Goal: Task Accomplishment & Management: Manage account settings

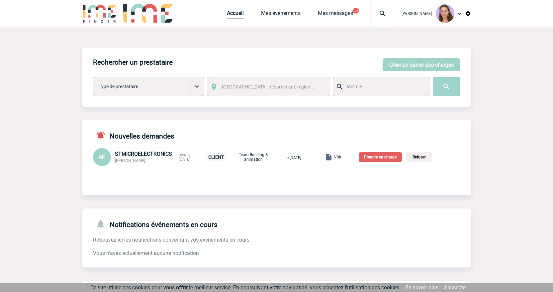
click at [229, 12] on link "Accueil" at bounding box center [235, 14] width 17 height 9
click at [386, 156] on p "Prendre en charge" at bounding box center [380, 157] width 43 height 10
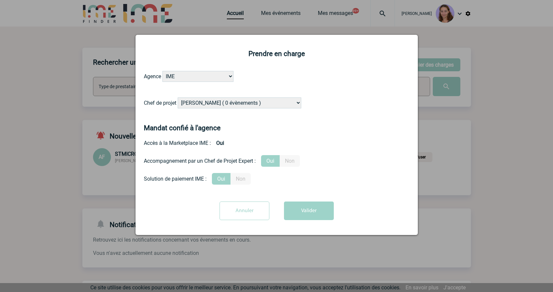
click at [245, 103] on select "Alizée VERLAGUET ( 0 évènements ) Anne GIRAUD ( 1196 évènements ) Anne-François…" at bounding box center [239, 103] width 123 height 11
select select "121547"
click at [178, 98] on select "Alizée VERLAGUET ( 0 évènements ) Anne GIRAUD ( 1196 évènements ) Anne-François…" at bounding box center [239, 103] width 123 height 11
click at [306, 210] on button "Valider" at bounding box center [309, 211] width 50 height 19
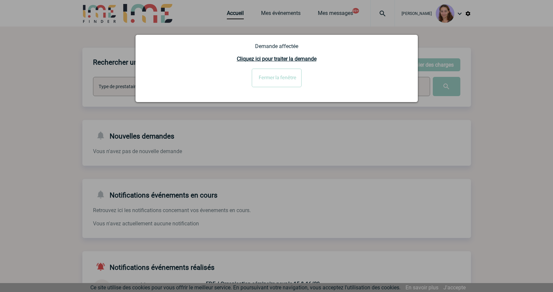
drag, startPoint x: 278, startPoint y: 27, endPoint x: 276, endPoint y: 47, distance: 20.1
click at [278, 27] on div at bounding box center [276, 146] width 553 height 292
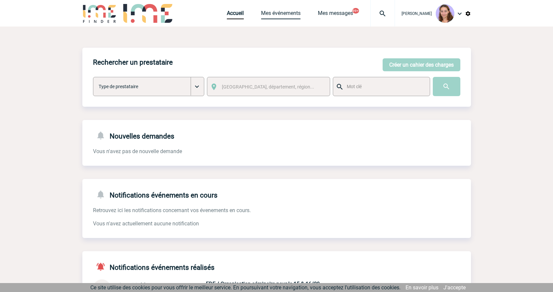
click at [279, 11] on link "Mes événements" at bounding box center [281, 14] width 40 height 9
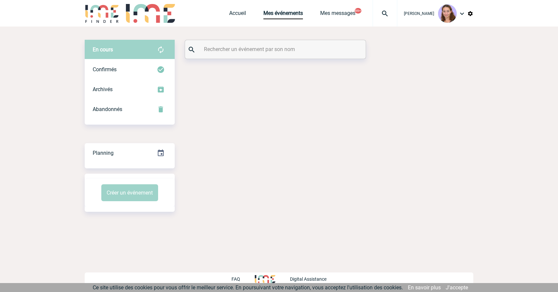
click at [250, 41] on div at bounding box center [275, 49] width 181 height 19
click at [257, 46] on input "text" at bounding box center [276, 49] width 148 height 10
paste input "CHIEN"
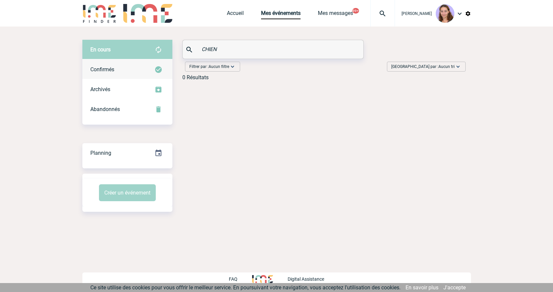
type input "CHIEN"
click at [149, 70] on div "Confirmés" at bounding box center [127, 70] width 90 height 20
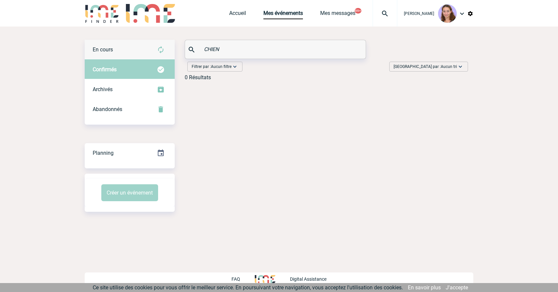
click at [140, 56] on div "En cours" at bounding box center [130, 50] width 90 height 20
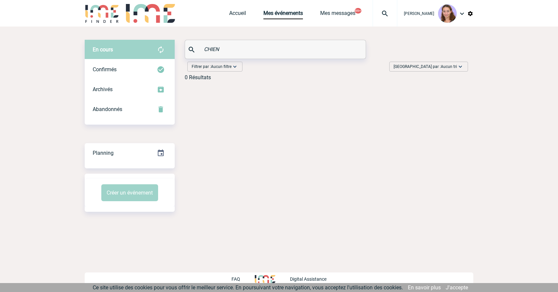
click at [389, 8] on div at bounding box center [384, 13] width 25 height 27
type input "2000423529"
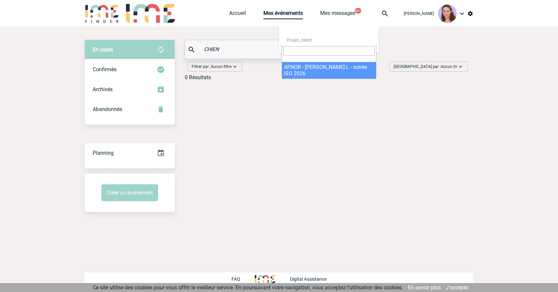
select select "23030"
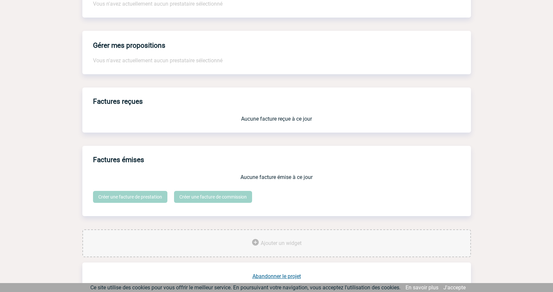
scroll to position [505, 0]
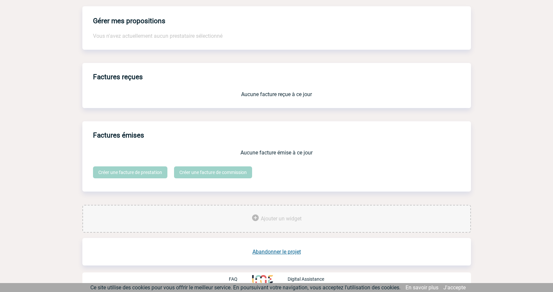
click at [281, 247] on div "Abandonner le projet" at bounding box center [276, 246] width 388 height 17
click at [281, 250] on link "Abandonner le projet" at bounding box center [276, 252] width 48 height 6
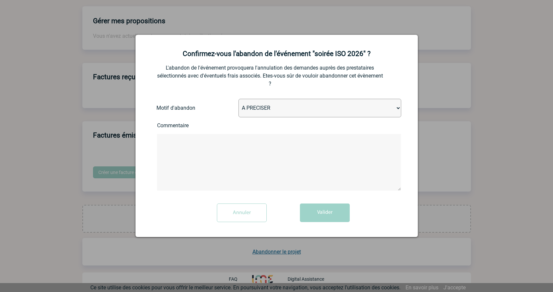
drag, startPoint x: 261, startPoint y: 109, endPoint x: 263, endPoint y: 113, distance: 3.9
click at [261, 109] on select "A PRECISER Projet annulé Projet reporté Evénement organisé en interne A fait ap…" at bounding box center [319, 108] width 163 height 19
select select "ABANDON_PROJET_09"
click at [238, 99] on select "A PRECISER Projet annulé Projet reporté Evénement organisé en interne A fait ap…" at bounding box center [319, 108] width 163 height 19
click at [321, 208] on button "Valider" at bounding box center [325, 213] width 50 height 19
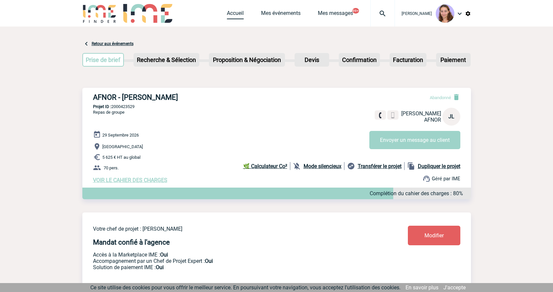
click at [235, 14] on link "Accueil" at bounding box center [235, 14] width 17 height 9
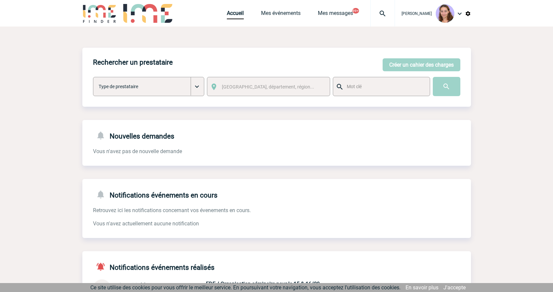
click at [381, 15] on img at bounding box center [382, 14] width 24 height 8
type input "2000418593"
select select "18094"
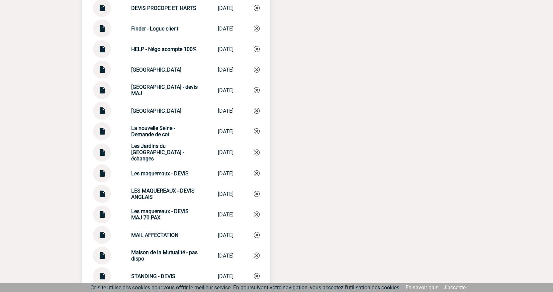
scroll to position [2057, 0]
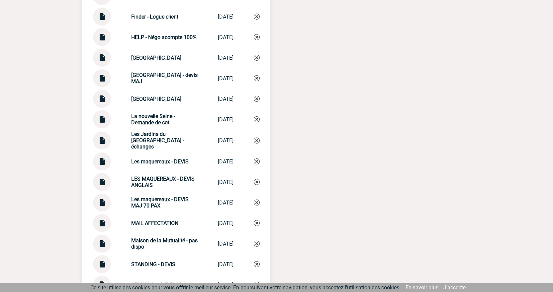
click at [102, 92] on img at bounding box center [102, 96] width 9 height 13
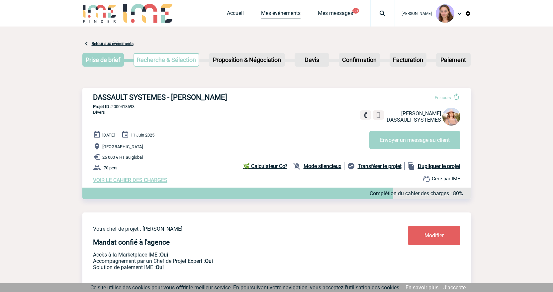
click at [294, 17] on link "Mes événements" at bounding box center [281, 14] width 40 height 9
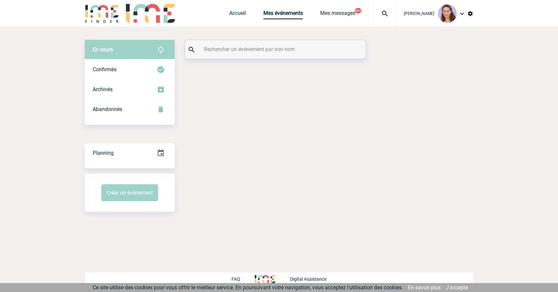
drag, startPoint x: 0, startPoint y: 0, endPoint x: 231, endPoint y: 47, distance: 235.5
click at [231, 47] on input "text" at bounding box center [276, 49] width 148 height 10
paste input "Vialfont"
drag, startPoint x: 230, startPoint y: 47, endPoint x: 242, endPoint y: 51, distance: 12.5
click at [242, 51] on input "Vialfont" at bounding box center [276, 49] width 148 height 10
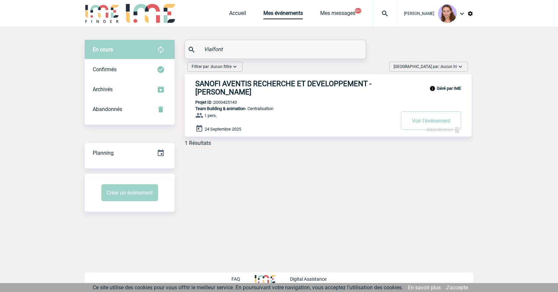
type input "Vialfont"
click at [233, 105] on p "Projet ID : 2000425143" at bounding box center [211, 102] width 52 height 5
copy p "2000425143"
click at [231, 15] on link "Accueil" at bounding box center [237, 14] width 17 height 9
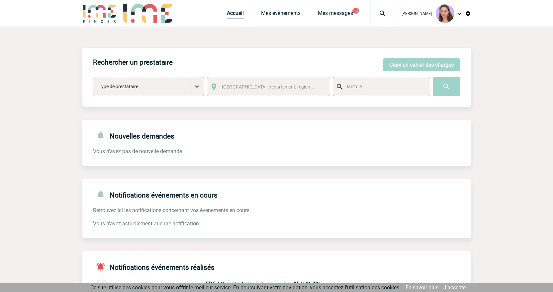
click at [236, 12] on link "Accueil" at bounding box center [235, 14] width 17 height 9
click at [277, 12] on link "Mes événements" at bounding box center [281, 14] width 40 height 9
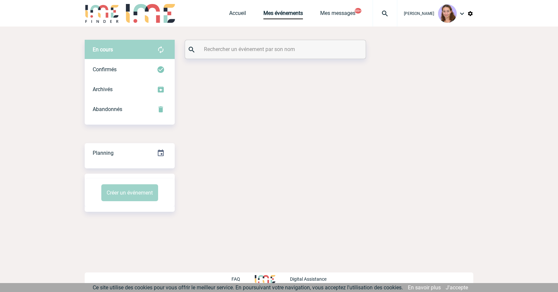
drag, startPoint x: 0, startPoint y: 0, endPoint x: 240, endPoint y: 47, distance: 244.9
click at [240, 47] on input "text" at bounding box center [276, 49] width 148 height 10
paste input "Vialfont"
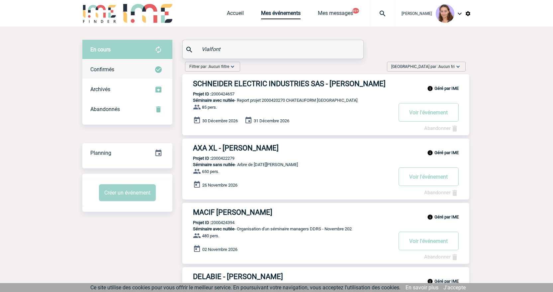
type input "Vialfont"
click at [149, 65] on div "Confirmés" at bounding box center [127, 70] width 90 height 20
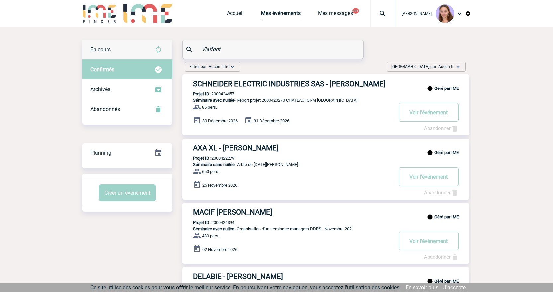
click at [139, 51] on div "En cours" at bounding box center [127, 50] width 90 height 20
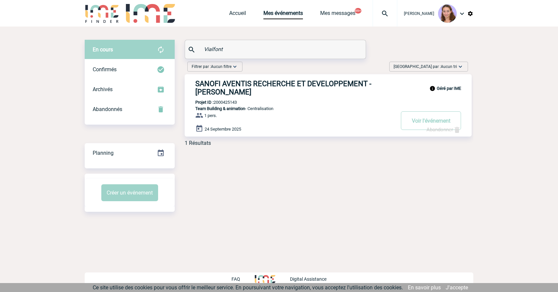
click at [228, 105] on p "Projet ID : 2000425143" at bounding box center [211, 102] width 52 height 5
copy p "2000425143"
click at [421, 120] on button "Voir l'événement" at bounding box center [431, 121] width 60 height 19
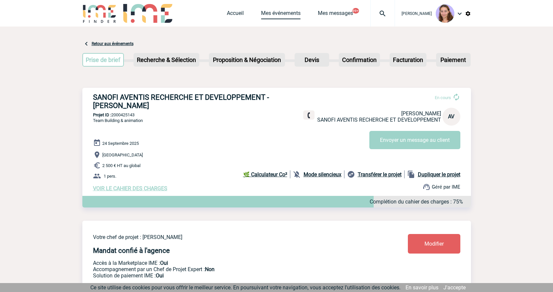
click at [270, 11] on link "Mes événements" at bounding box center [281, 14] width 40 height 9
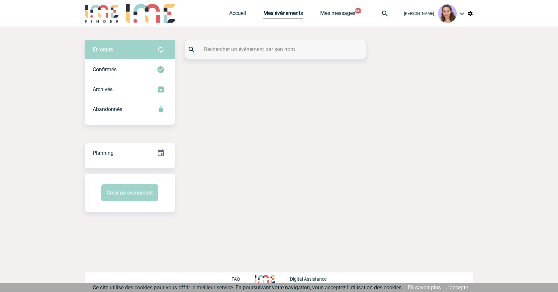
drag, startPoint x: 0, startPoint y: 0, endPoint x: 235, endPoint y: 52, distance: 240.3
click at [235, 52] on input "text" at bounding box center [276, 49] width 148 height 10
paste input "Mayes-Gascard,"
click at [246, 51] on input "Mayes-Gascard," at bounding box center [276, 49] width 148 height 10
type input "Mayes-Gascard"
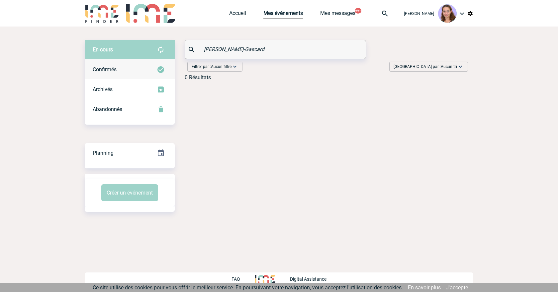
click at [127, 72] on div "Confirmés" at bounding box center [130, 70] width 90 height 20
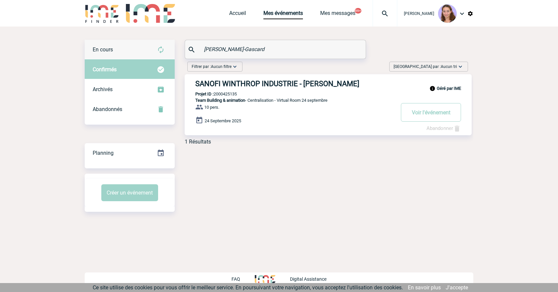
click at [135, 51] on div "En cours" at bounding box center [130, 50] width 90 height 20
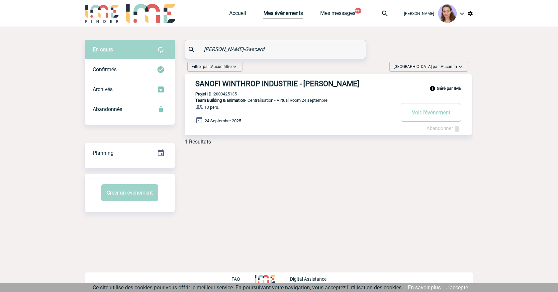
click at [236, 92] on div "Géré par IME SANOFI WINTHROP INDUSTRIE - Denise MAYES-GASCARD Projet ID : 20004…" at bounding box center [328, 104] width 287 height 61
click at [231, 93] on p "Projet ID : 2000425135" at bounding box center [211, 94] width 52 height 5
copy p "2000425135"
click at [426, 108] on button "Voir l'événement" at bounding box center [431, 112] width 60 height 19
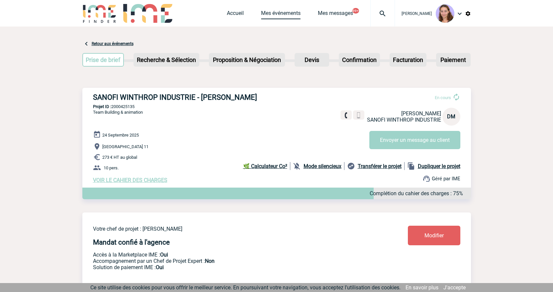
click at [278, 14] on link "Mes événements" at bounding box center [281, 14] width 40 height 9
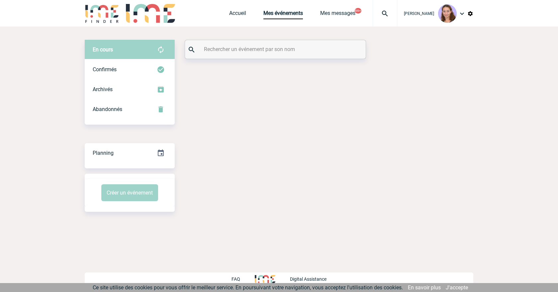
drag, startPoint x: 0, startPoint y: 0, endPoint x: 260, endPoint y: 48, distance: 264.0
click at [260, 48] on input "text" at bounding box center [276, 49] width 148 height 10
paste input "Vialfont"
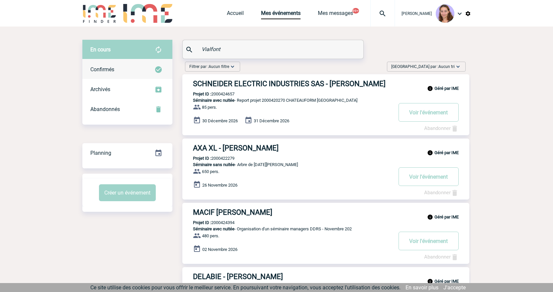
type input "Vialfont"
drag, startPoint x: 150, startPoint y: 71, endPoint x: 133, endPoint y: 48, distance: 28.5
click at [150, 71] on div "Confirmés" at bounding box center [127, 70] width 90 height 20
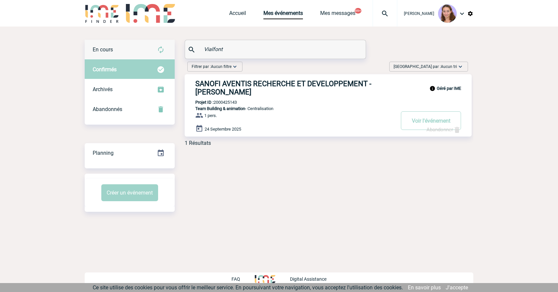
click at [133, 48] on div "En cours" at bounding box center [130, 50] width 90 height 20
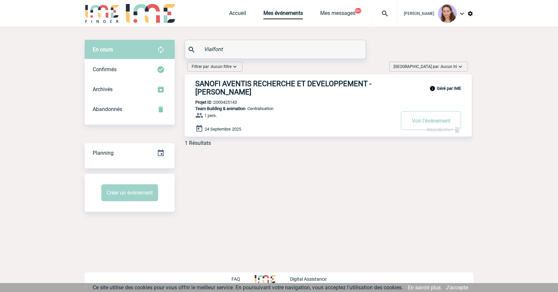
click at [232, 82] on h3 "SANOFI AVENTIS RECHERCHE ET DEVELOPPEMENT - Ariane VIALFONT" at bounding box center [294, 88] width 199 height 17
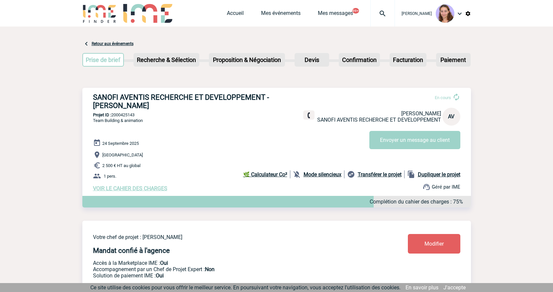
click at [128, 116] on p "Projet ID : 2000425143" at bounding box center [276, 115] width 388 height 5
copy p "2000425143"
click at [234, 11] on link "Accueil" at bounding box center [235, 14] width 17 height 9
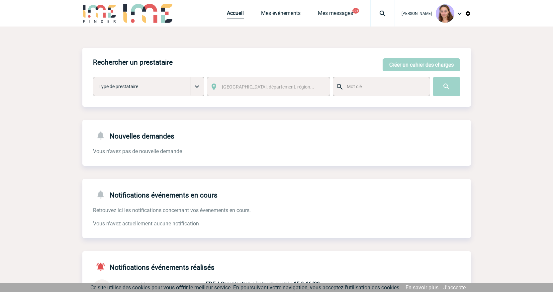
click at [238, 12] on link "Accueil" at bounding box center [235, 14] width 17 height 9
click at [235, 14] on link "Accueil" at bounding box center [235, 14] width 17 height 9
drag, startPoint x: 227, startPoint y: 18, endPoint x: 164, endPoint y: 25, distance: 63.5
click at [227, 18] on link "Accueil" at bounding box center [235, 14] width 17 height 9
click at [236, 17] on link "Accueil" at bounding box center [235, 14] width 17 height 9
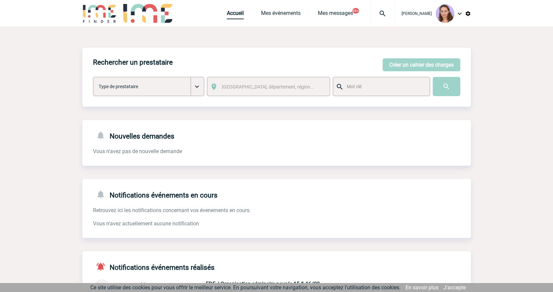
drag, startPoint x: 240, startPoint y: 13, endPoint x: 225, endPoint y: 11, distance: 15.3
click at [240, 13] on link "Accueil" at bounding box center [235, 14] width 17 height 9
click at [385, 14] on img at bounding box center [382, 14] width 24 height 8
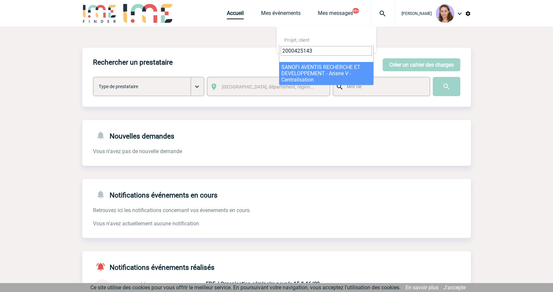
type input "2000425143"
select select "24644"
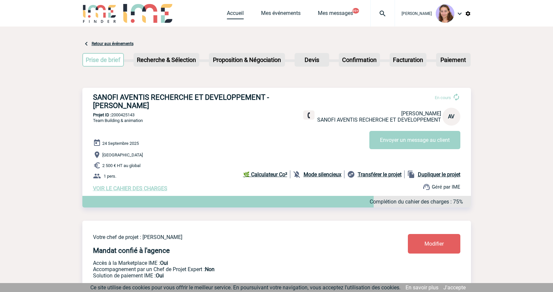
click at [235, 11] on link "Accueil" at bounding box center [235, 14] width 17 height 9
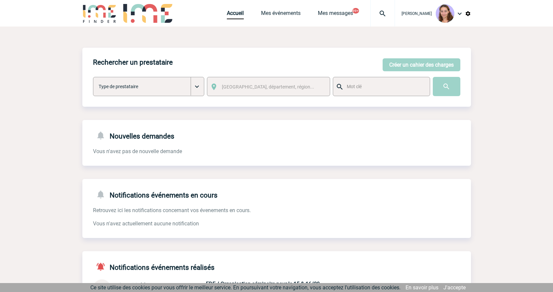
click at [386, 12] on img at bounding box center [382, 14] width 24 height 8
paste input "2000422888"
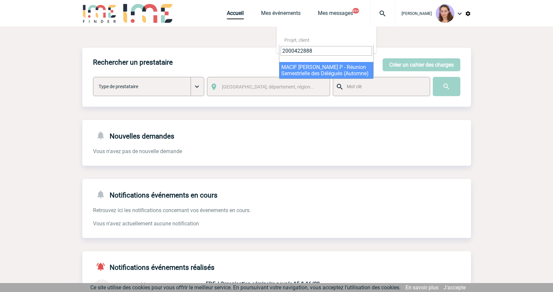
type input "2000422888"
select select "22389"
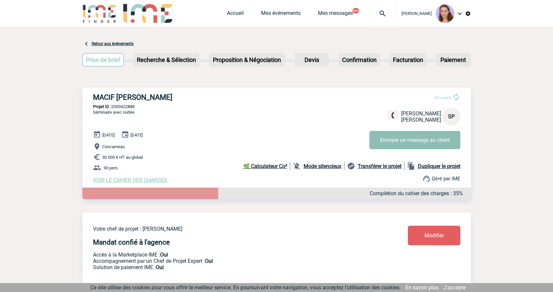
click at [404, 138] on button "Envoyer un message au client" at bounding box center [414, 140] width 91 height 18
click at [235, 12] on link "Accueil" at bounding box center [235, 14] width 17 height 9
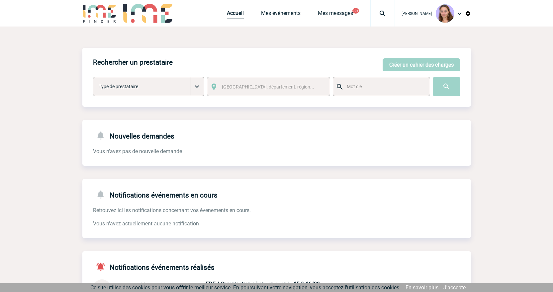
drag, startPoint x: 237, startPoint y: 13, endPoint x: 228, endPoint y: 16, distance: 9.8
click at [237, 13] on link "Accueil" at bounding box center [235, 14] width 17 height 9
